Goal: Task Accomplishment & Management: Complete application form

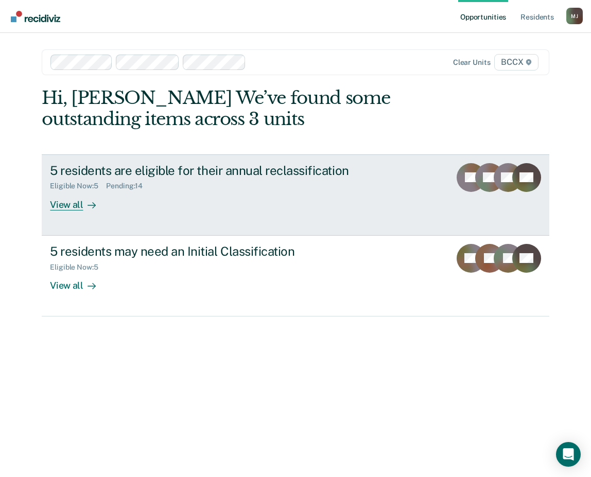
click at [118, 167] on div "5 residents are eligible for their annual reclassification" at bounding box center [230, 170] width 361 height 15
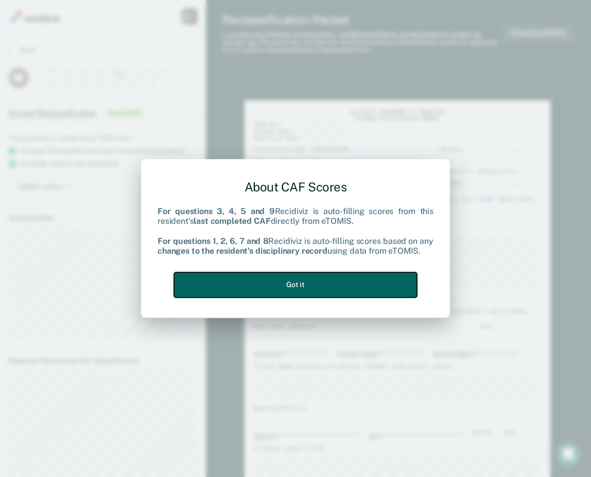
click at [341, 284] on button "Got it" at bounding box center [295, 284] width 243 height 25
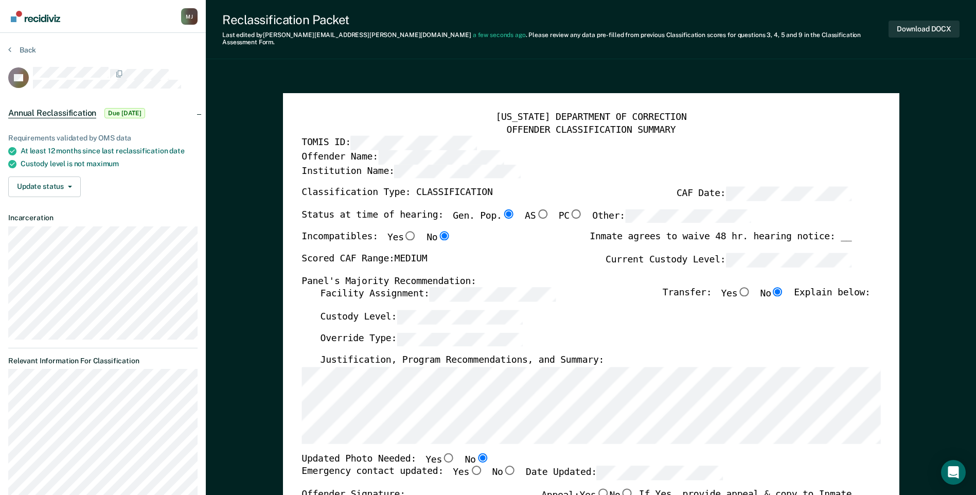
type textarea "x"
